Goal: Transaction & Acquisition: Purchase product/service

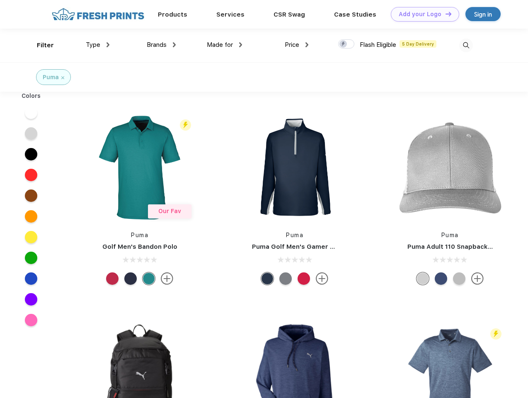
click at [422, 14] on link "Add your Logo Design Tool" at bounding box center [425, 14] width 68 height 15
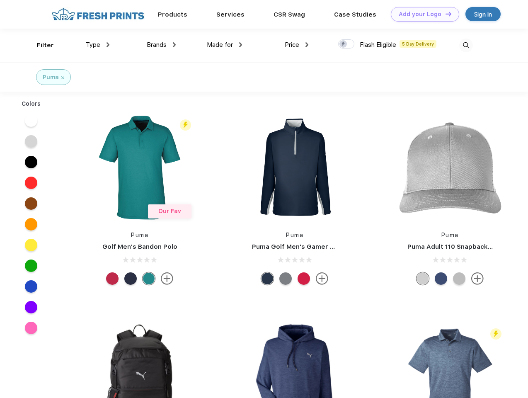
click at [0, 0] on div "Design Tool" at bounding box center [0, 0] width 0 height 0
click at [445, 14] on link "Add your Logo Design Tool" at bounding box center [425, 14] width 68 height 15
click at [40, 45] on div "Filter" at bounding box center [45, 46] width 17 height 10
click at [98, 45] on span "Type" at bounding box center [93, 44] width 15 height 7
click at [161, 45] on span "Brands" at bounding box center [157, 44] width 20 height 7
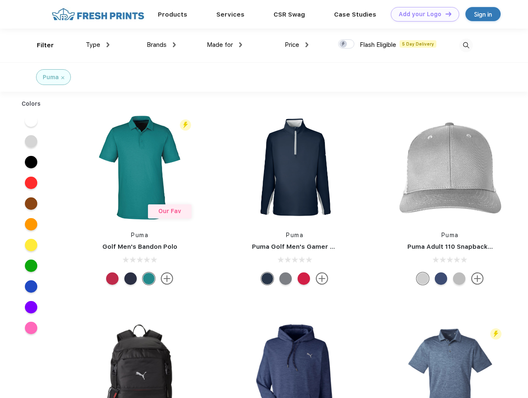
click at [225, 45] on span "Made for" at bounding box center [220, 44] width 26 height 7
click at [297, 45] on span "Price" at bounding box center [292, 44] width 15 height 7
click at [347, 44] on div at bounding box center [346, 43] width 16 height 9
click at [344, 44] on input "checkbox" at bounding box center [340, 41] width 5 height 5
click at [466, 45] on img at bounding box center [467, 46] width 14 height 14
